Goal: Transaction & Acquisition: Purchase product/service

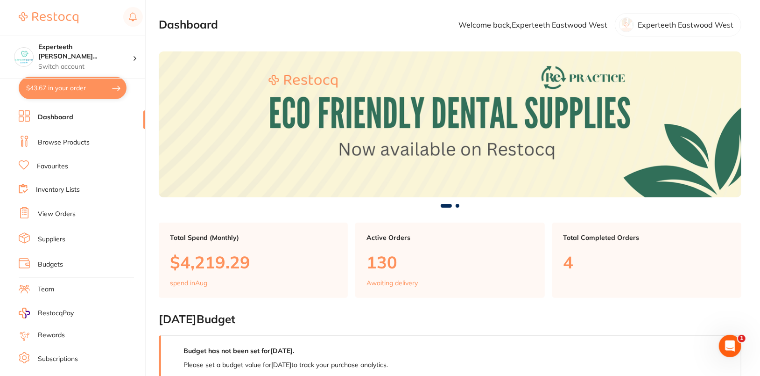
click at [58, 209] on link "View Orders" at bounding box center [57, 213] width 38 height 9
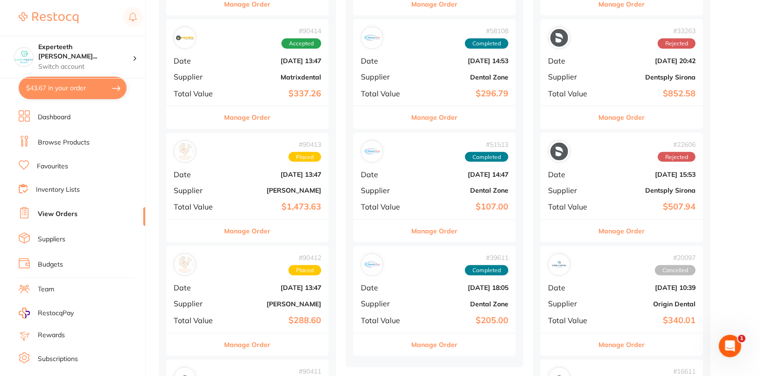
scroll to position [243, 0]
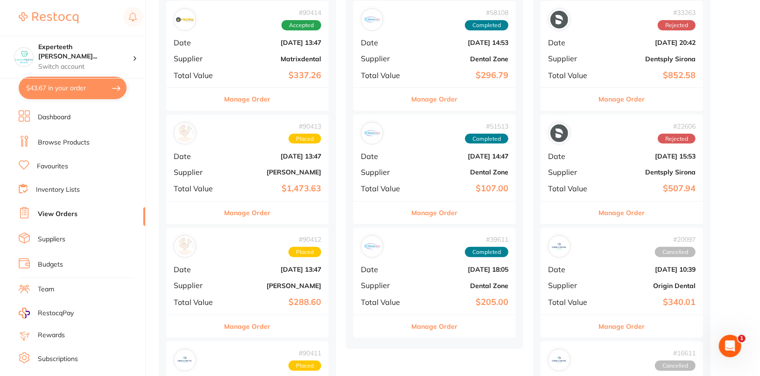
click at [244, 211] on button "Manage Order" at bounding box center [248, 212] width 46 height 22
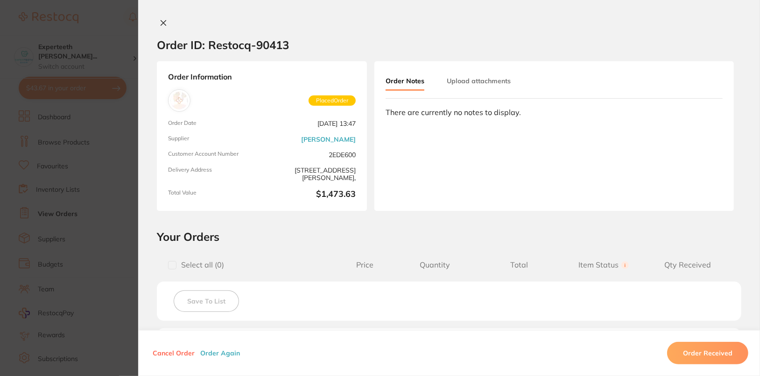
click at [227, 352] on button "Order Again" at bounding box center [220, 352] width 45 height 8
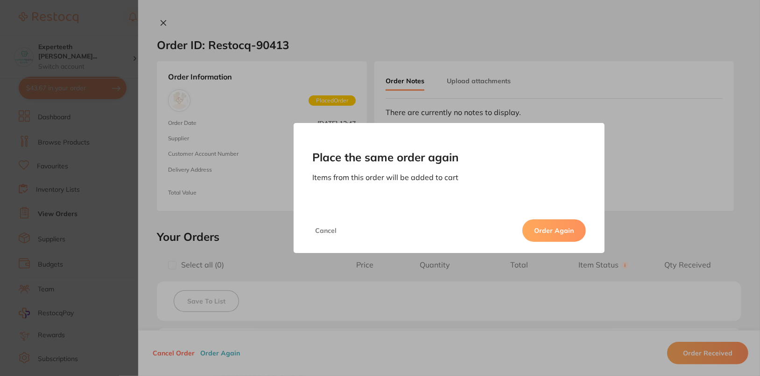
click at [563, 229] on button "Order Again" at bounding box center [555, 230] width 64 height 22
type input "2"
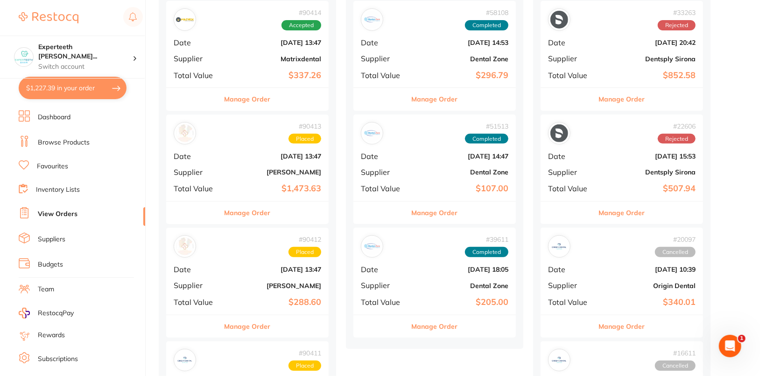
click at [63, 97] on button "$1,227.39 in your order" at bounding box center [73, 88] width 108 height 22
checkbox input "true"
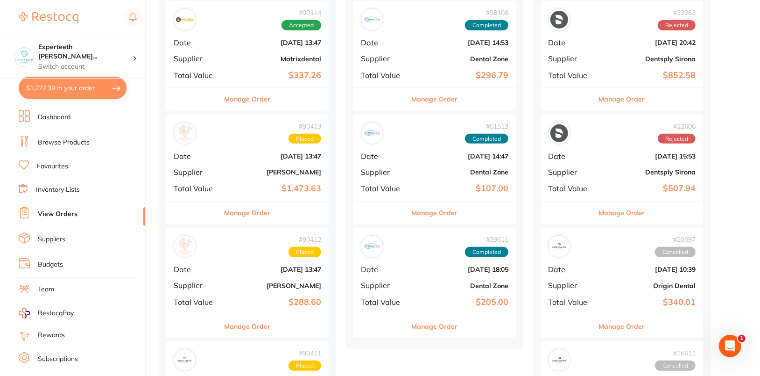
checkbox input "true"
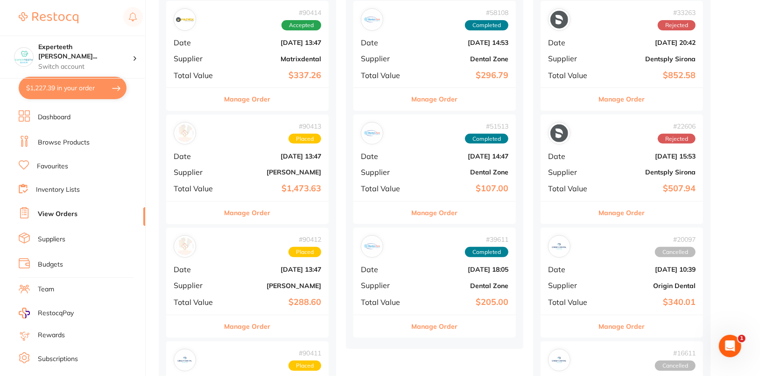
checkbox input "true"
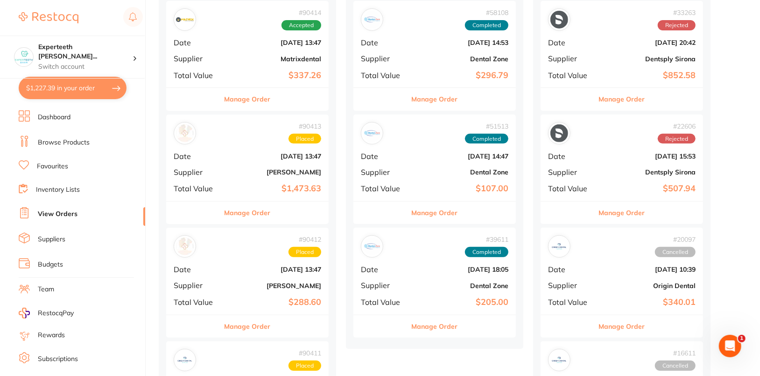
checkbox input "true"
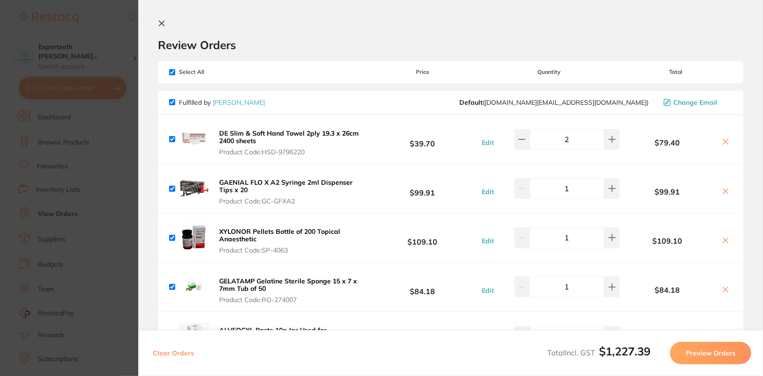
click at [172, 71] on input "checkbox" at bounding box center [172, 72] width 6 height 6
checkbox input "false"
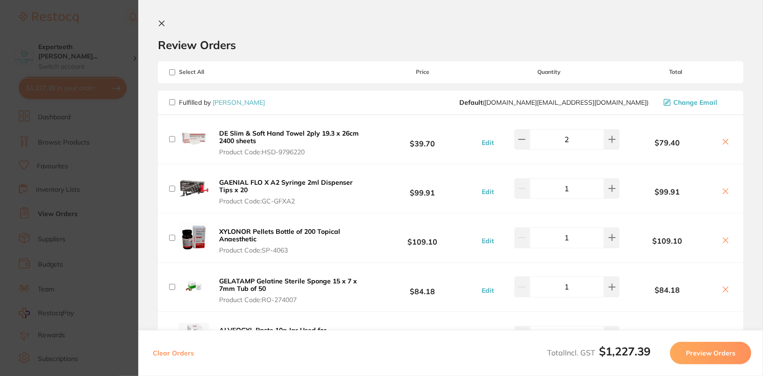
checkbox input "false"
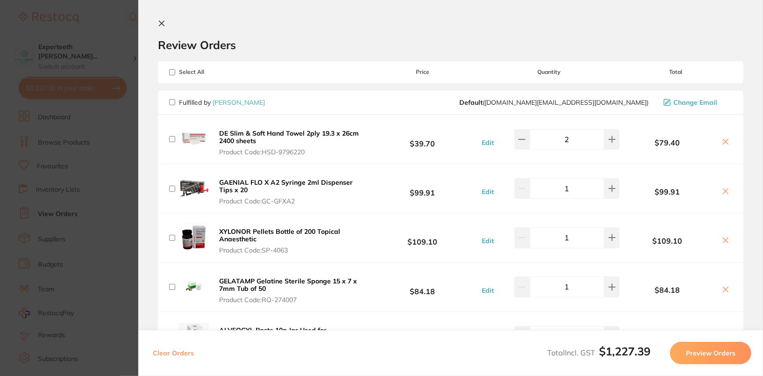
checkbox input "false"
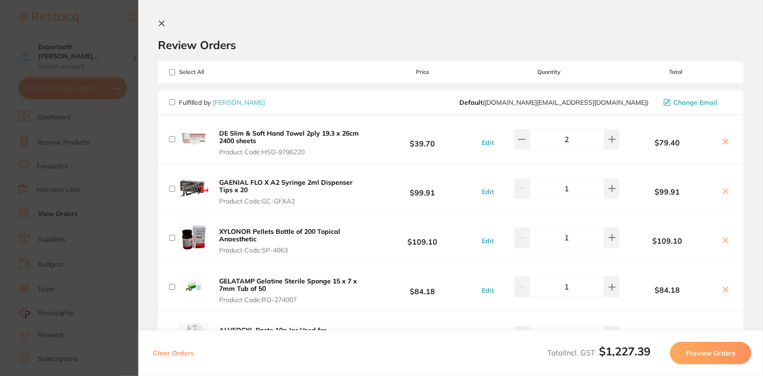
checkbox input "false"
click at [173, 102] on input "checkbox" at bounding box center [172, 102] width 6 height 6
checkbox input "true"
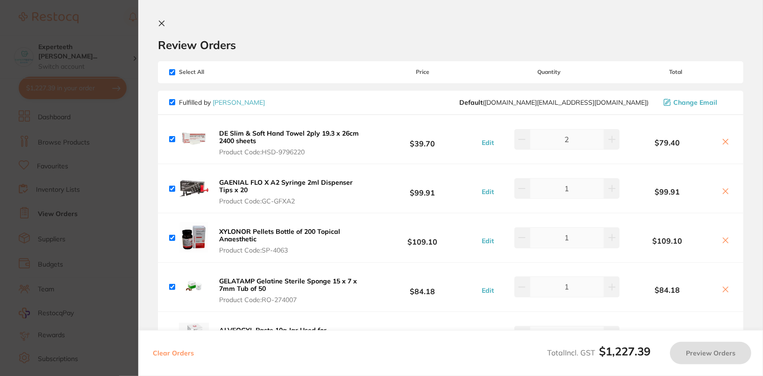
checkbox input "true"
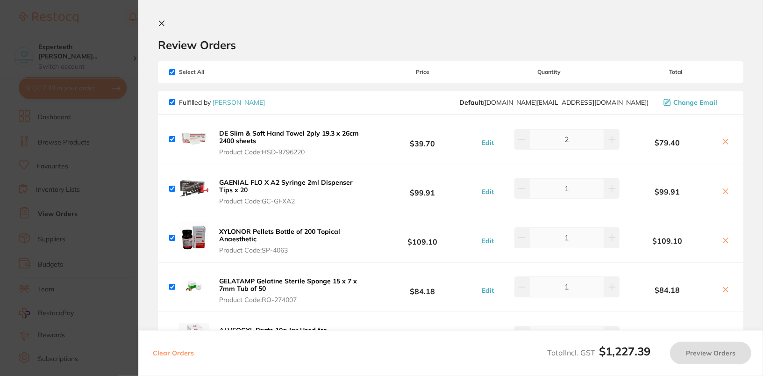
checkbox input "true"
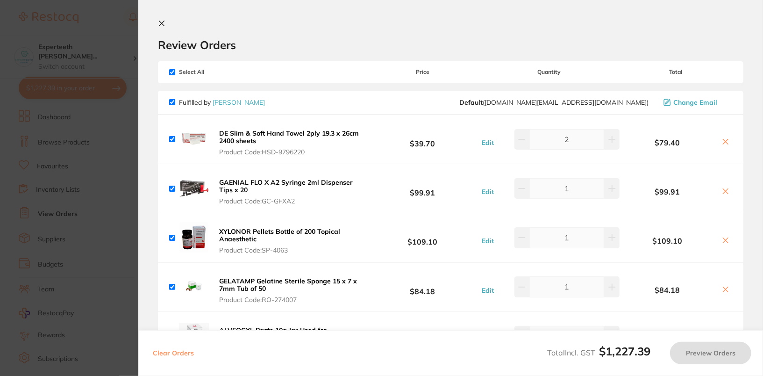
checkbox input "true"
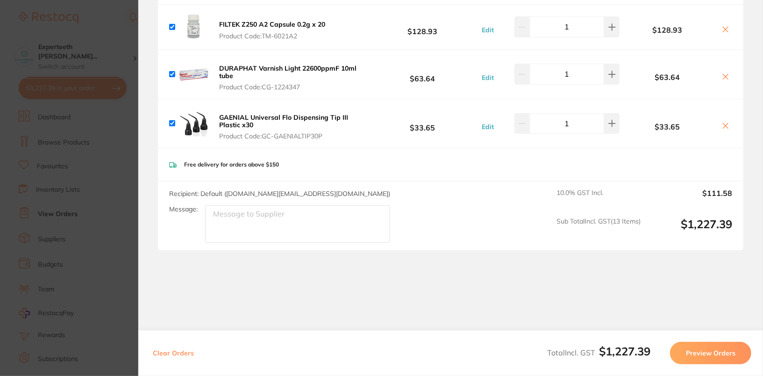
scroll to position [605, 0]
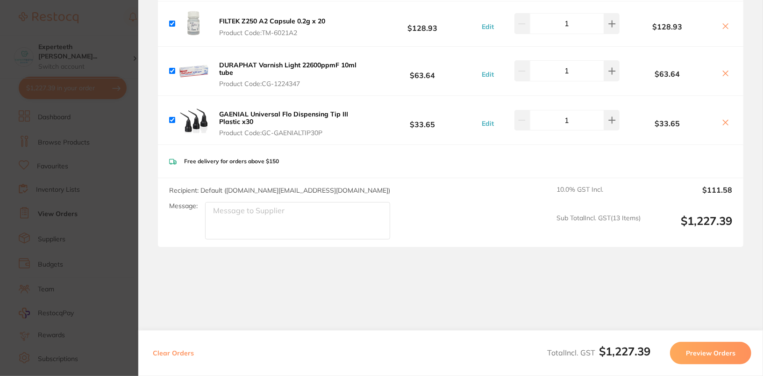
click at [498, 157] on div "Free delivery for orders above $150" at bounding box center [450, 161] width 585 height 33
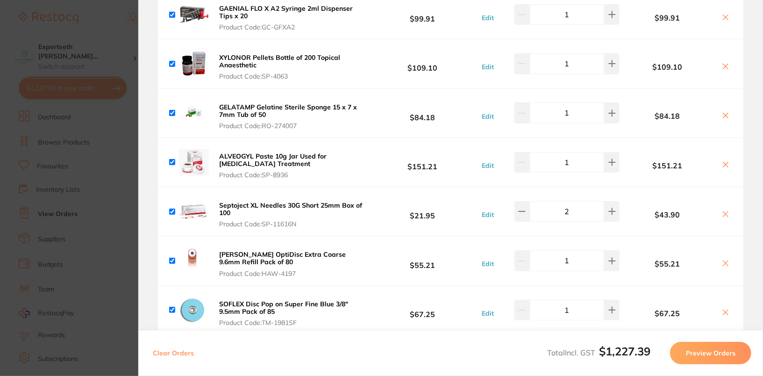
scroll to position [0, 0]
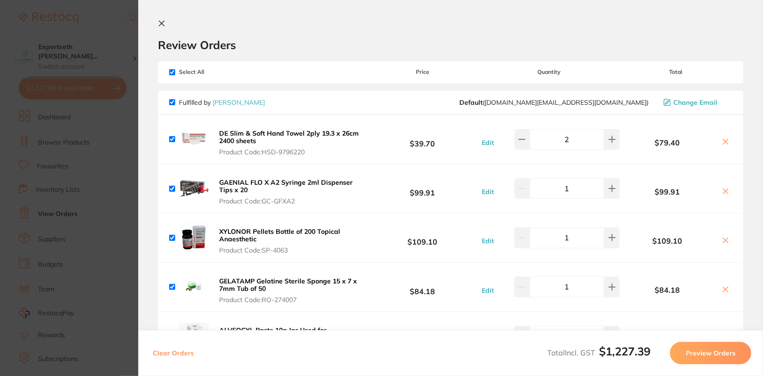
click at [171, 141] on input "checkbox" at bounding box center [172, 139] width 6 height 6
checkbox input "false"
click at [436, 25] on div "Review Orders" at bounding box center [450, 36] width 585 height 32
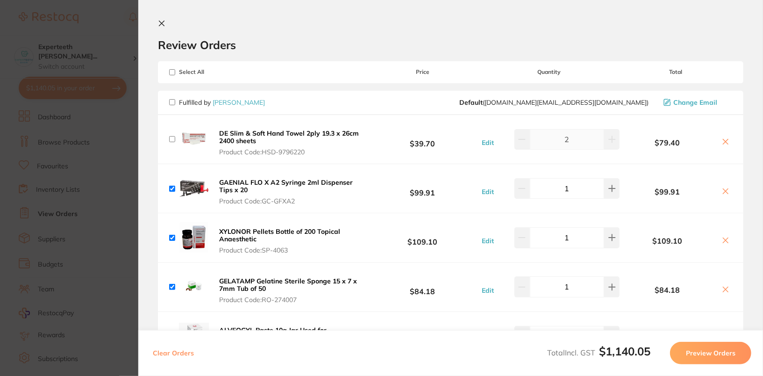
click at [161, 22] on icon at bounding box center [161, 23] width 5 height 5
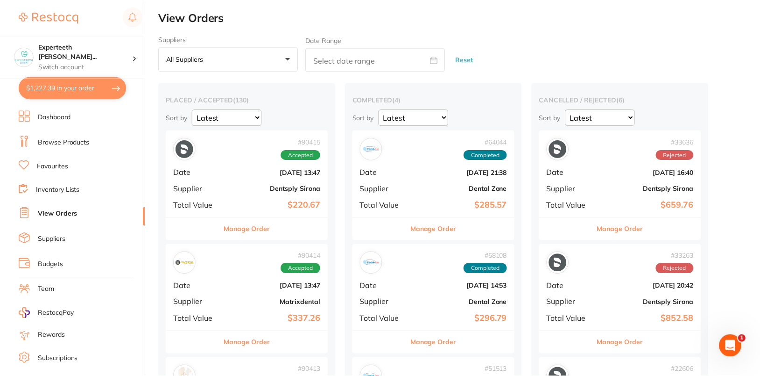
scroll to position [243, 0]
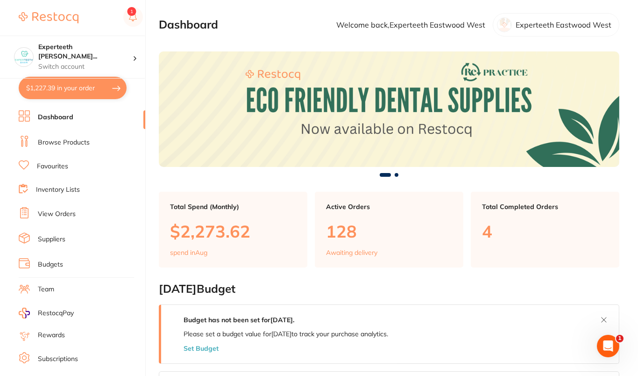
click at [50, 93] on button "$1,227.39 in your order" at bounding box center [73, 88] width 108 height 22
checkbox input "true"
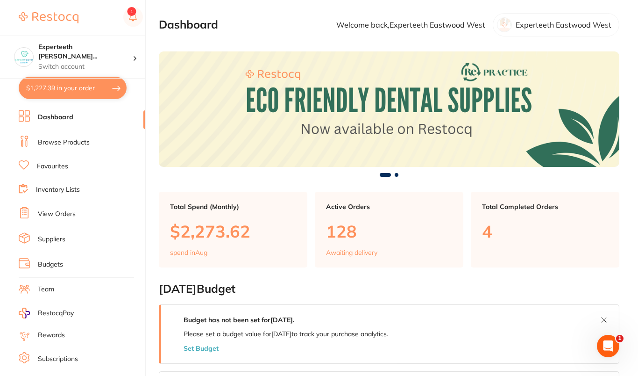
checkbox input "true"
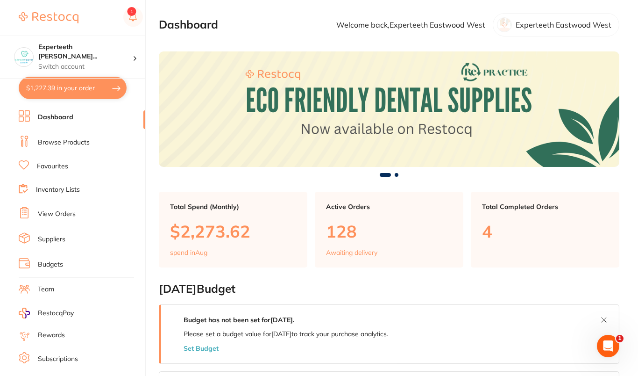
checkbox input "true"
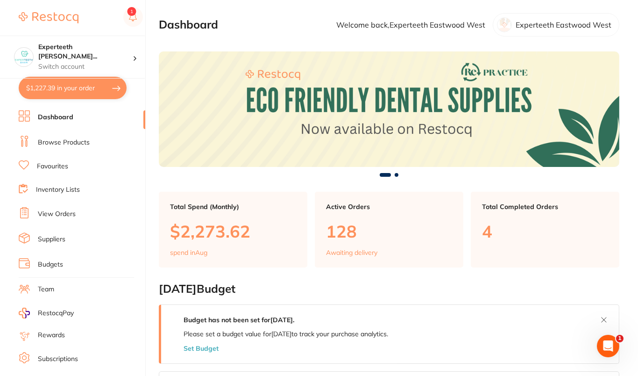
checkbox input "true"
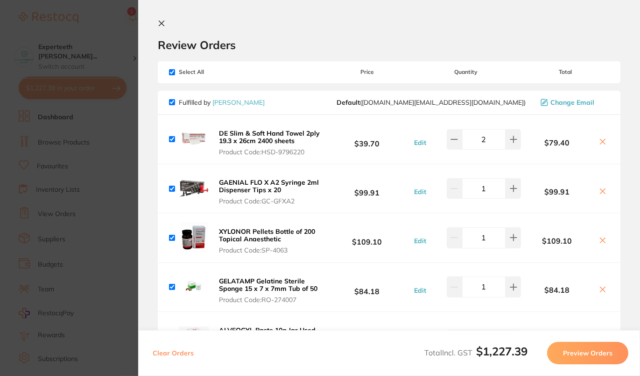
click at [173, 139] on input "checkbox" at bounding box center [172, 139] width 6 height 6
checkbox input "false"
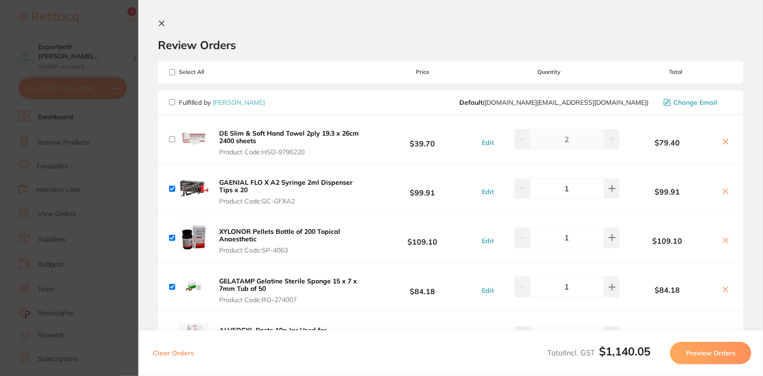
click at [172, 101] on input "checkbox" at bounding box center [172, 102] width 6 height 6
checkbox input "true"
click at [171, 140] on input "checkbox" at bounding box center [172, 139] width 6 height 6
checkbox input "false"
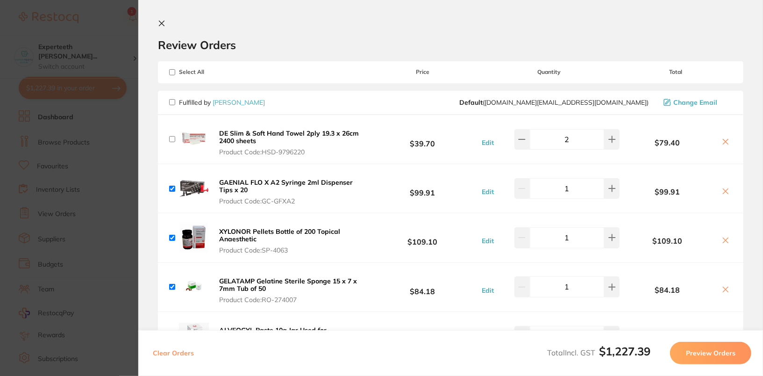
checkbox input "false"
click at [170, 188] on input "checkbox" at bounding box center [172, 188] width 6 height 6
checkbox input "false"
click at [172, 237] on input "checkbox" at bounding box center [172, 237] width 6 height 6
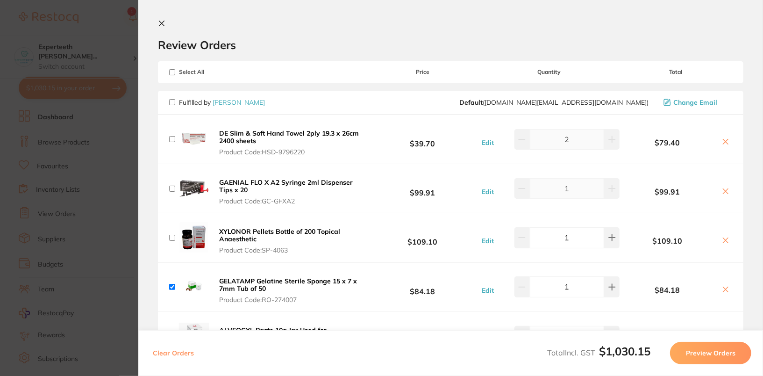
checkbox input "false"
click at [170, 284] on input "checkbox" at bounding box center [172, 287] width 6 height 6
checkbox input "false"
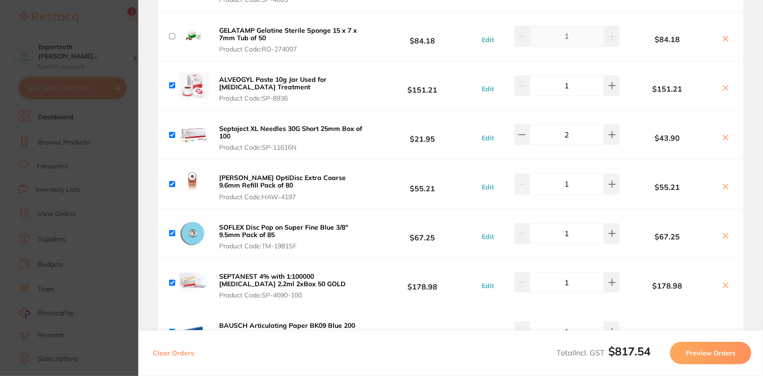
scroll to position [278, 0]
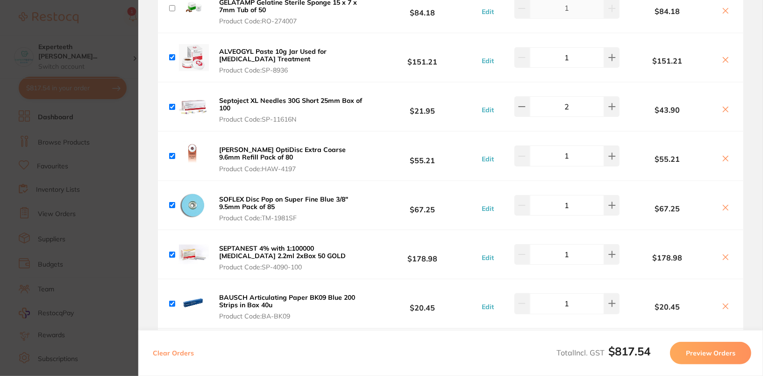
click at [170, 54] on input "checkbox" at bounding box center [172, 57] width 6 height 6
checkbox input "false"
click at [172, 105] on input "checkbox" at bounding box center [172, 107] width 6 height 6
checkbox input "false"
click at [171, 155] on input "checkbox" at bounding box center [172, 156] width 6 height 6
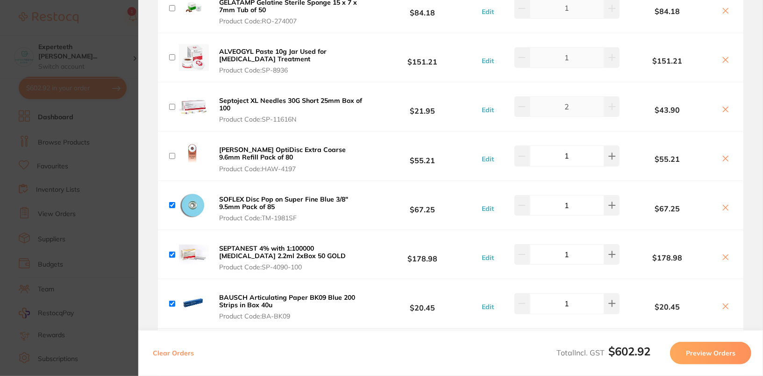
checkbox input "false"
click at [172, 207] on div "SOFLEX Disc Pop on Super Fine Blue 3/8" 9.5mm Pack of 85 Product Code: TM-1981SF" at bounding box center [267, 205] width 197 height 34
click at [172, 205] on input "checkbox" at bounding box center [172, 205] width 6 height 6
checkbox input "false"
click at [172, 254] on input "checkbox" at bounding box center [172, 254] width 6 height 6
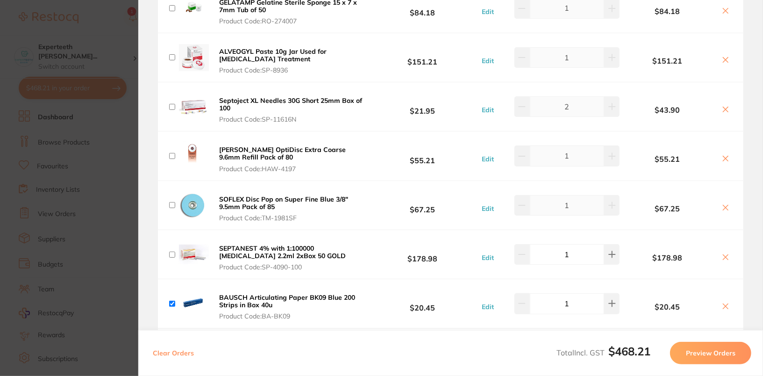
checkbox input "false"
click at [172, 304] on input "checkbox" at bounding box center [172, 303] width 6 height 6
checkbox input "false"
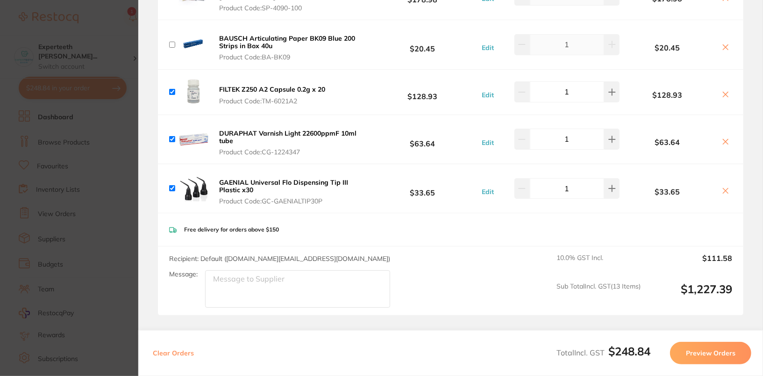
scroll to position [539, 0]
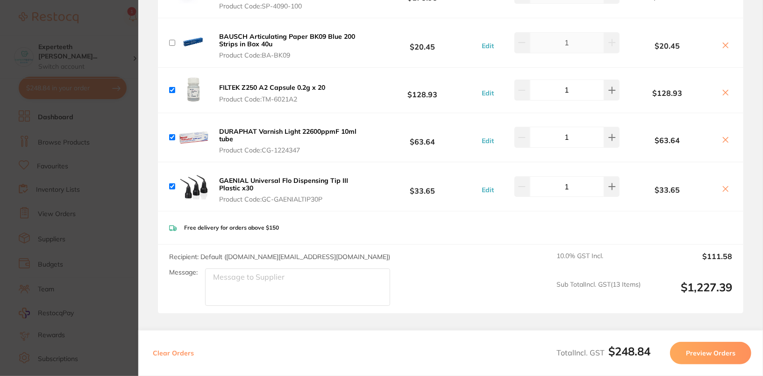
click at [171, 87] on input "checkbox" at bounding box center [172, 90] width 6 height 6
checkbox input "false"
drag, startPoint x: 171, startPoint y: 138, endPoint x: 170, endPoint y: 153, distance: 15.5
click at [171, 138] on div "DURAPHAT Varnish Light 22600ppmF 10ml tube Product Code: CG-1224347" at bounding box center [267, 138] width 197 height 34
click at [170, 134] on input "checkbox" at bounding box center [172, 137] width 6 height 6
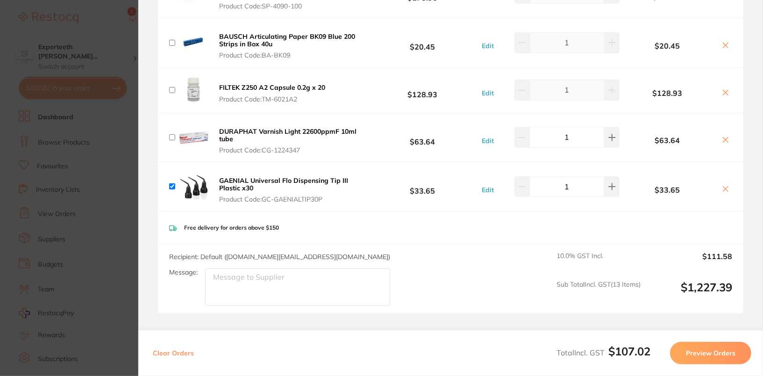
checkbox input "false"
click at [174, 183] on input "checkbox" at bounding box center [172, 186] width 6 height 6
checkbox input "false"
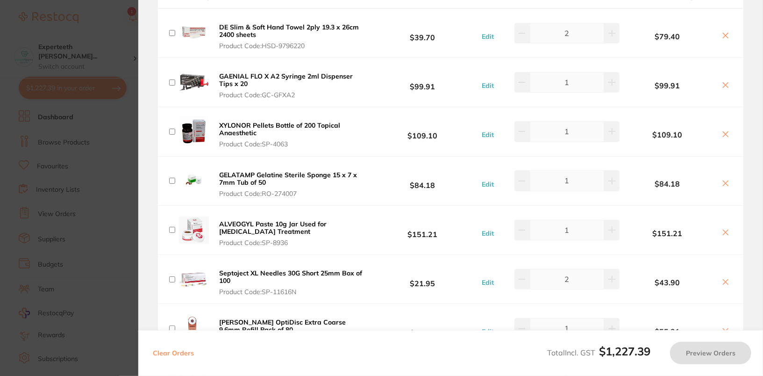
scroll to position [55, 0]
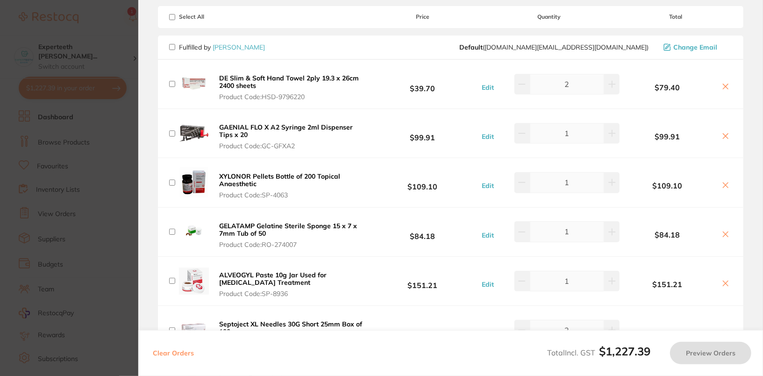
click at [409, 51] on div "Fulfilled by Henry Schein Halas Default ( customer.care@henryschein.com.au ) Ch…" at bounding box center [450, 48] width 585 height 24
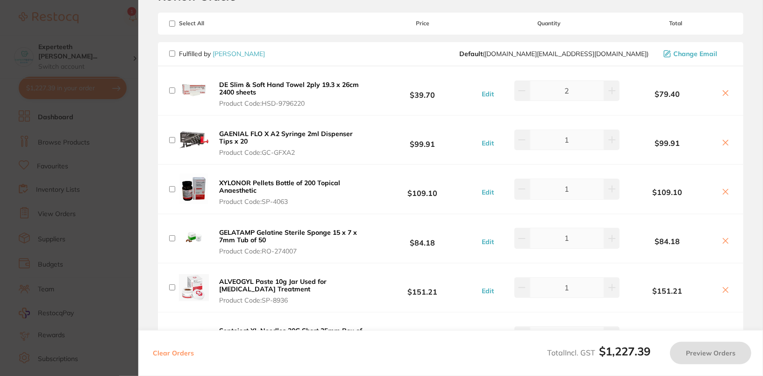
scroll to position [39, 0]
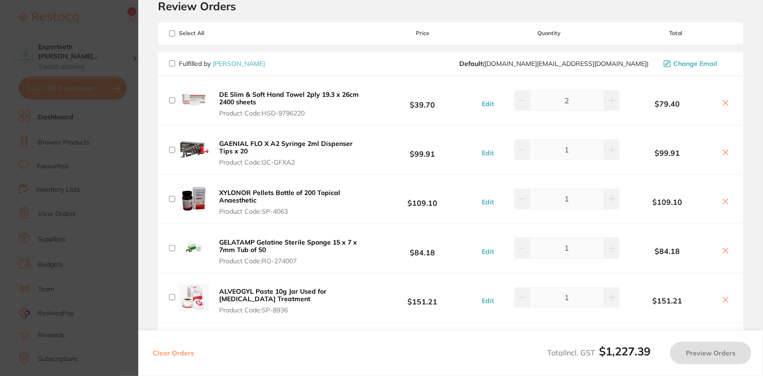
click at [170, 97] on input "checkbox" at bounding box center [172, 100] width 6 height 6
checkbox input "true"
click at [523, 108] on button at bounding box center [521, 100] width 15 height 21
type input "1"
click at [409, 72] on div "Fulfilled by Henry Schein Halas Default ( customer.care@henryschein.com.au ) Ch…" at bounding box center [450, 64] width 585 height 24
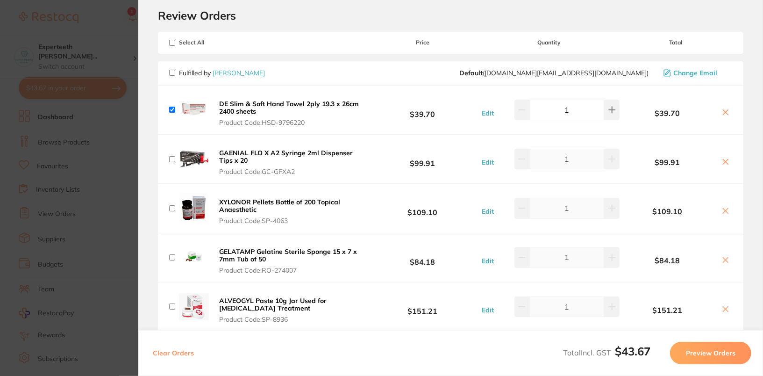
scroll to position [0, 0]
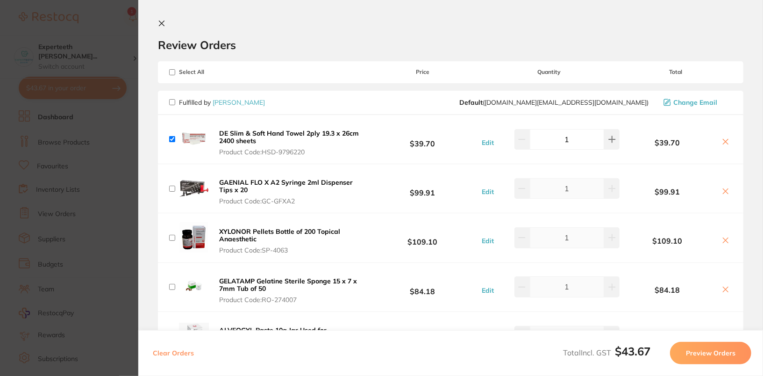
click at [171, 99] on input "checkbox" at bounding box center [172, 102] width 6 height 6
checkbox input "true"
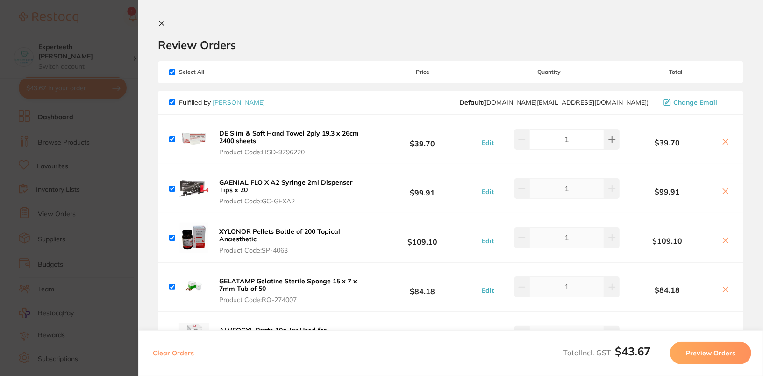
checkbox input "true"
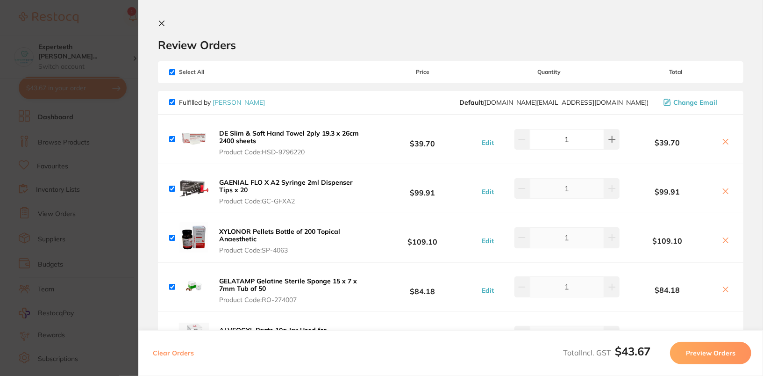
checkbox input "true"
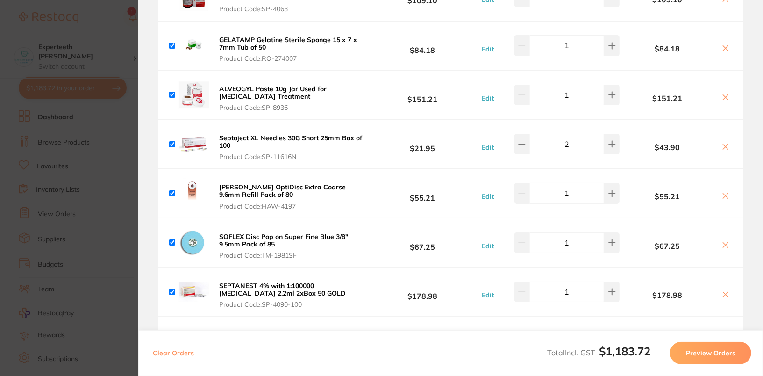
scroll to position [605, 0]
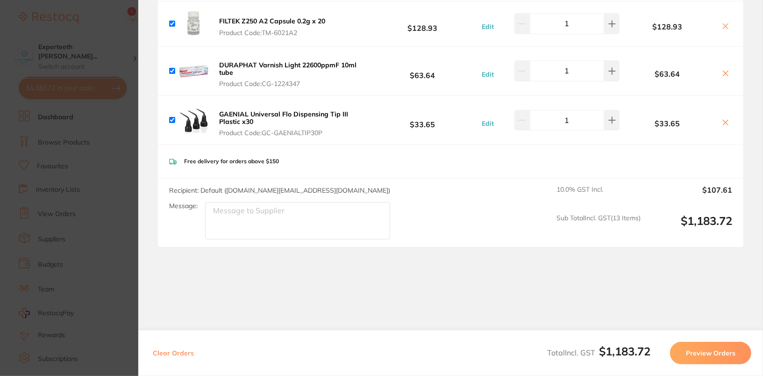
click at [640, 356] on button "Preview Orders" at bounding box center [710, 352] width 81 height 22
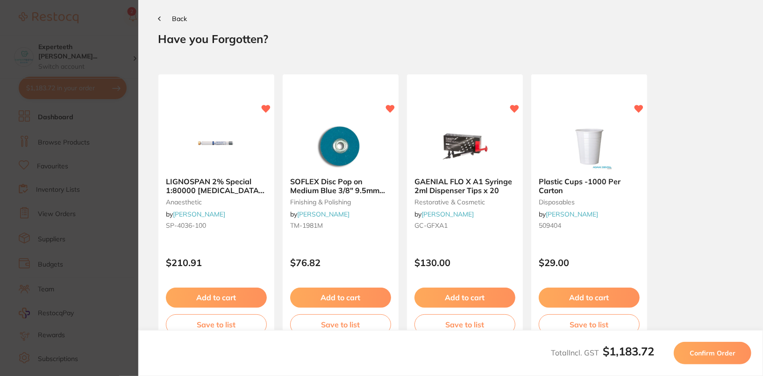
scroll to position [0, 0]
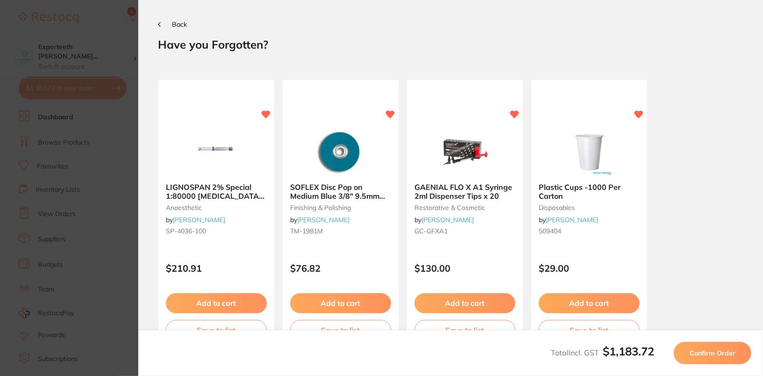
click at [640, 355] on span "Confirm Order" at bounding box center [712, 352] width 46 height 8
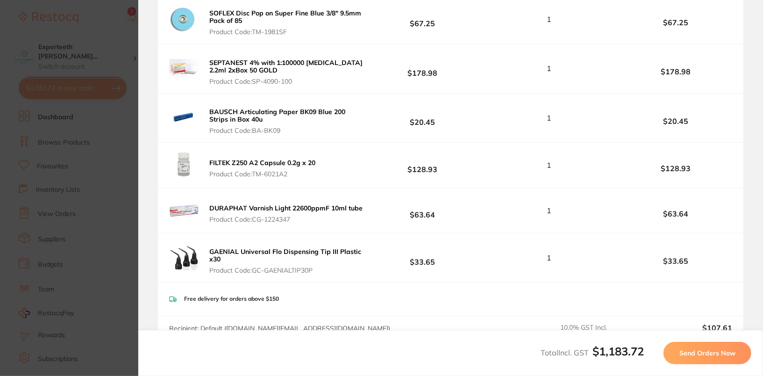
scroll to position [655, 0]
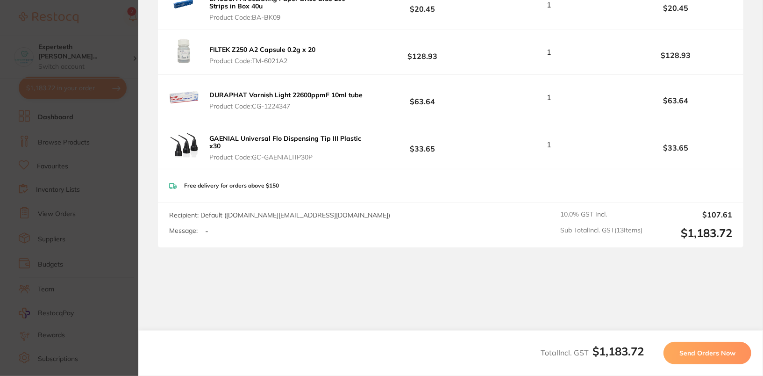
click at [640, 358] on button "Send Orders Now" at bounding box center [707, 352] width 88 height 22
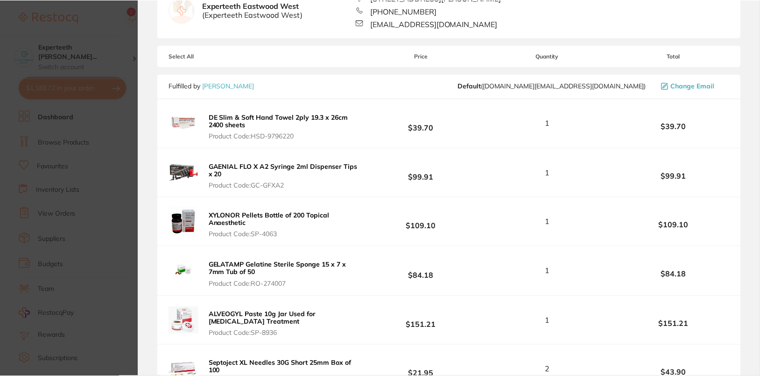
scroll to position [25, 0]
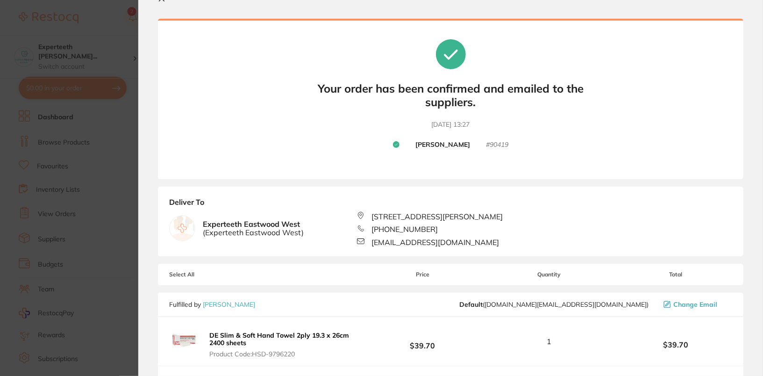
click at [111, 156] on section "Update RRP Set your pre negotiated price for this item. Item Agreed RRP (excl. …" at bounding box center [381, 188] width 763 height 376
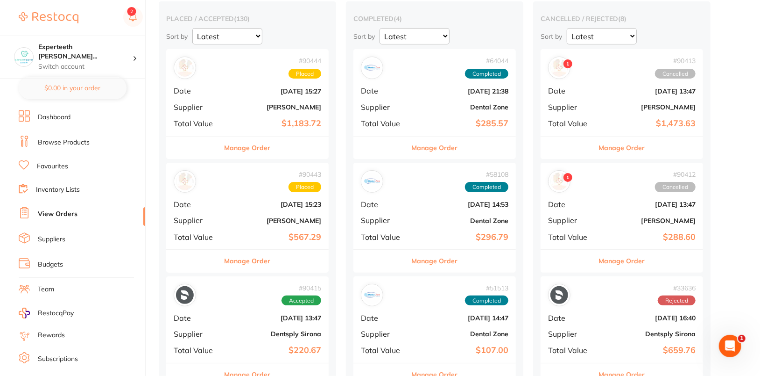
scroll to position [82, 0]
